Goal: Information Seeking & Learning: Find specific fact

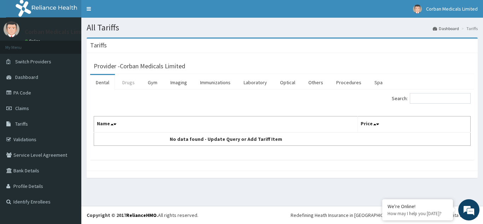
click at [127, 82] on link "Drugs" at bounding box center [129, 82] width 24 height 15
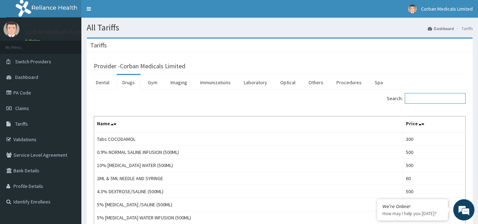
click at [424, 101] on input "Search:" at bounding box center [435, 98] width 61 height 11
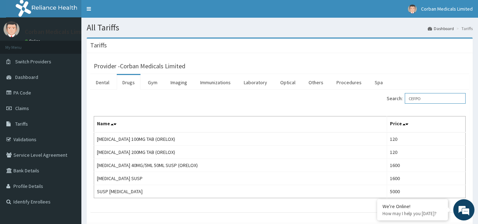
type input "CEFPO"
click at [346, 88] on link "Procedures" at bounding box center [349, 82] width 36 height 15
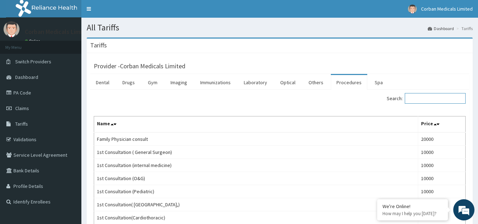
click at [438, 99] on input "Search:" at bounding box center [435, 98] width 61 height 11
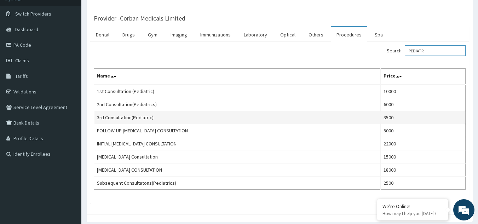
scroll to position [76, 0]
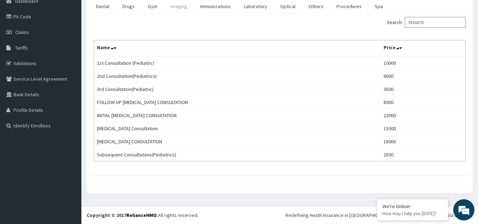
type input "PEDIATR"
click at [134, 3] on link "Drugs" at bounding box center [129, 6] width 24 height 15
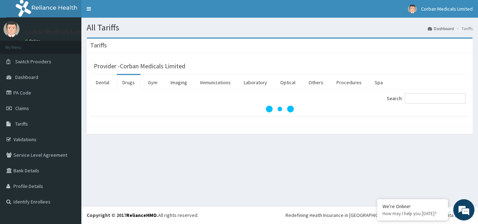
scroll to position [0, 0]
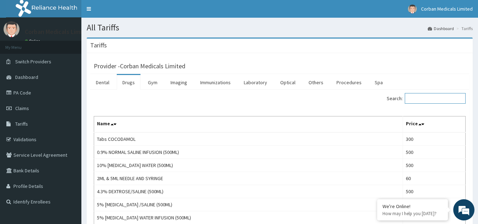
click at [426, 97] on input "Search:" at bounding box center [435, 98] width 61 height 11
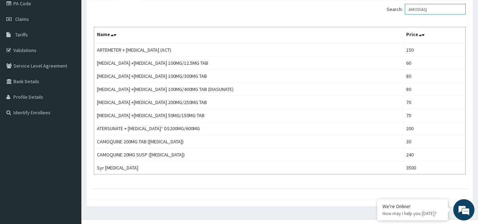
scroll to position [90, 0]
type input "AMODIAQ"
